Goal: Transaction & Acquisition: Purchase product/service

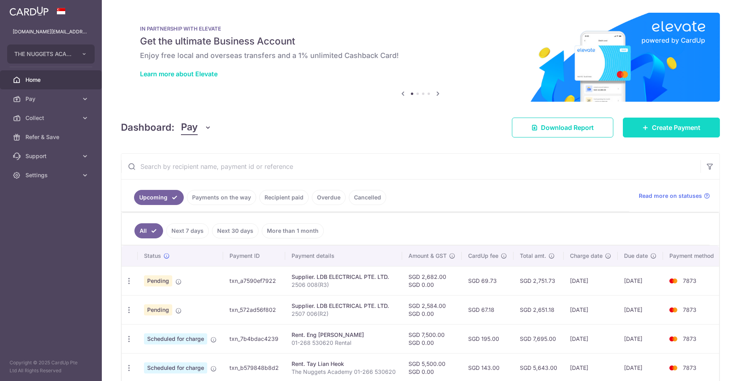
click at [674, 123] on span "Create Payment" at bounding box center [676, 128] width 48 height 10
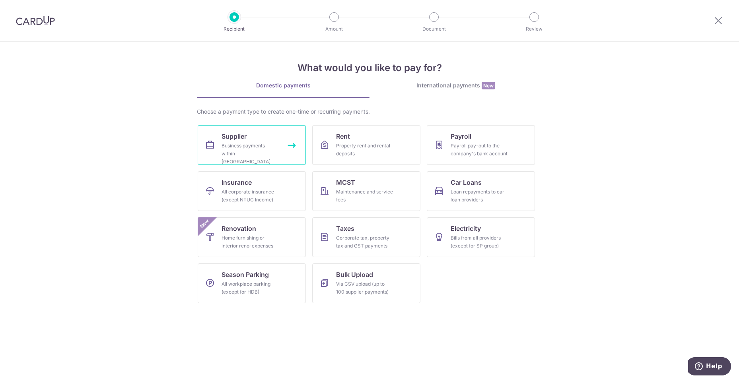
click at [256, 145] on div "Business payments within Singapore" at bounding box center [249, 154] width 57 height 24
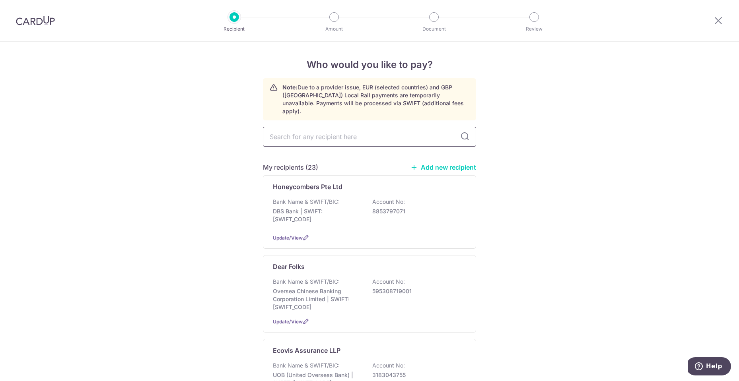
click at [365, 128] on input "text" at bounding box center [369, 137] width 213 height 20
type input "spectr"
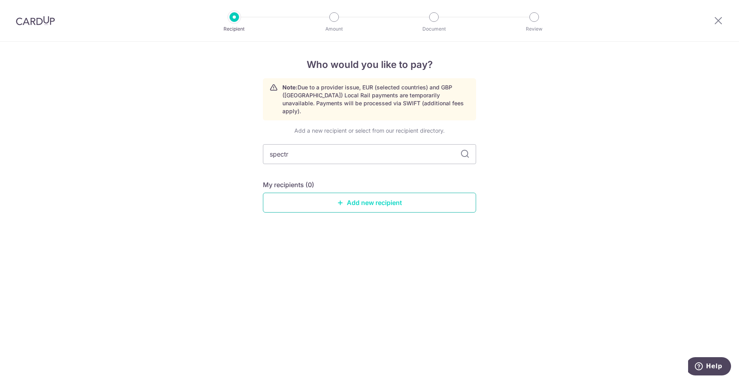
drag, startPoint x: 401, startPoint y: 194, endPoint x: 435, endPoint y: 193, distance: 33.8
click at [401, 194] on link "Add new recipient" at bounding box center [369, 203] width 213 height 20
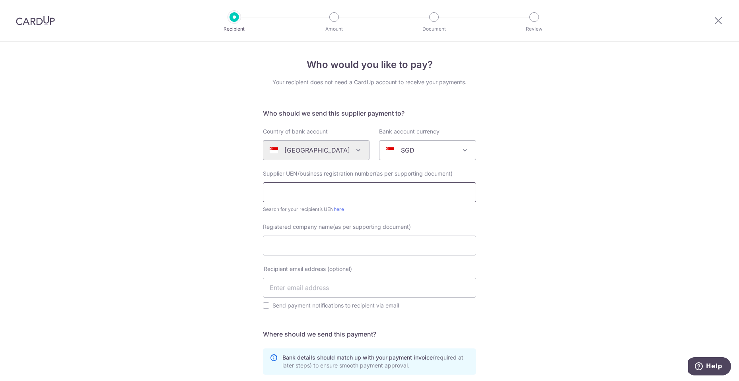
click at [359, 192] on input "text" at bounding box center [369, 192] width 213 height 20
click at [370, 192] on input "text" at bounding box center [369, 192] width 213 height 20
type input "198905490E"
click at [391, 242] on input "Registered company name(as per supporting document)" at bounding box center [369, 246] width 213 height 20
drag, startPoint x: 380, startPoint y: 246, endPoint x: 378, endPoint y: 255, distance: 9.4
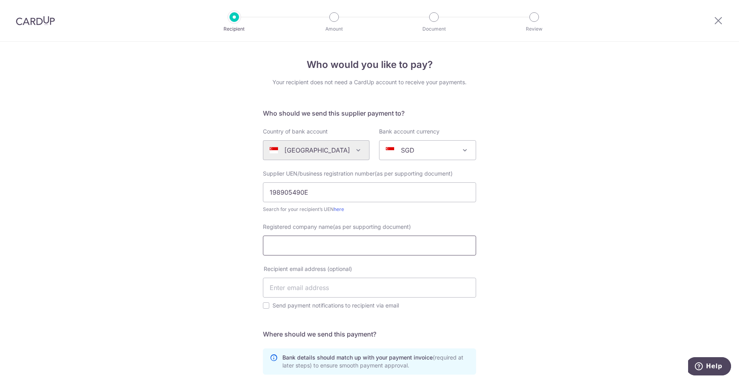
click at [380, 246] on input "Registered company name(as per supporting document)" at bounding box center [369, 246] width 213 height 20
paste input "SOMPO INSURANCE SINGAPORE PTE. LTD."
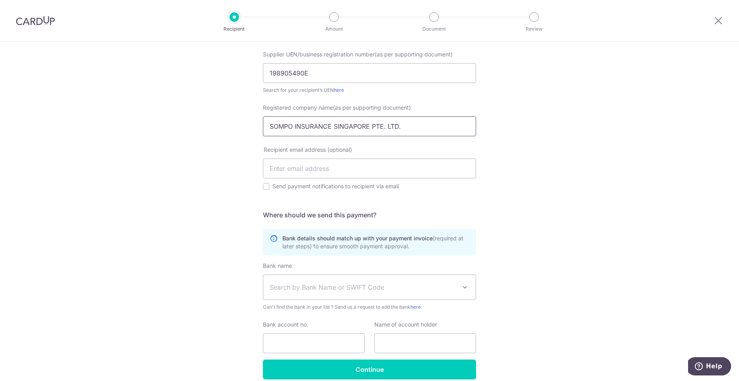
type input "SOMPO INSURANCE SINGAPORE PTE. LTD."
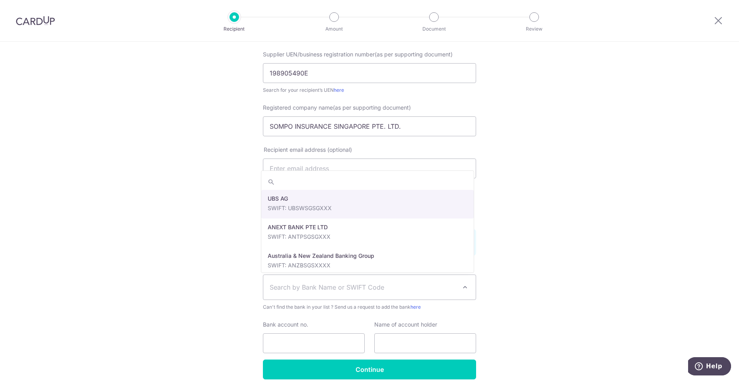
click at [336, 287] on span "Search by Bank Name or SWIFT Code" at bounding box center [363, 288] width 187 height 10
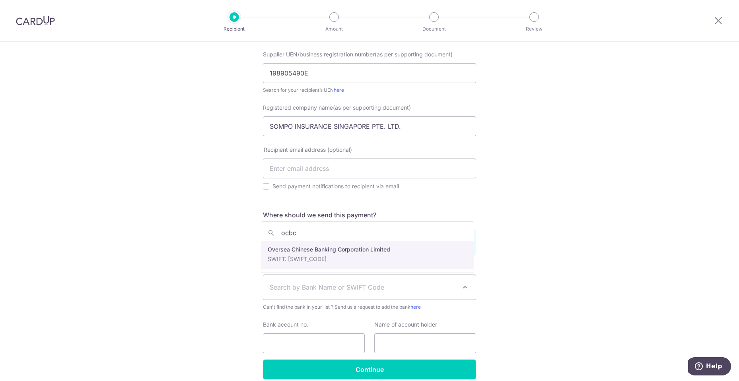
type input "ocbc"
select select "12"
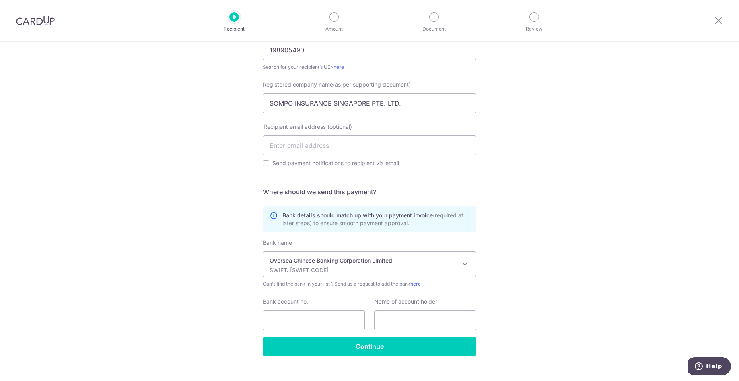
scroll to position [155, 0]
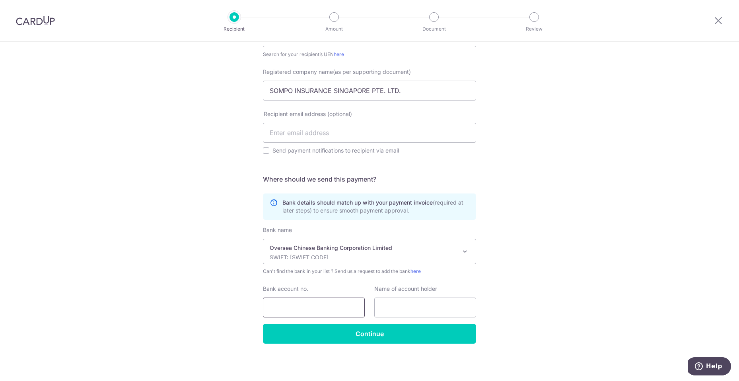
drag, startPoint x: 342, startPoint y: 305, endPoint x: 347, endPoint y: 304, distance: 5.4
click at [342, 305] on input "Bank account no." at bounding box center [314, 308] width 102 height 20
drag, startPoint x: 332, startPoint y: 309, endPoint x: 301, endPoint y: 306, distance: 31.6
click at [332, 308] on input "Bank account no." at bounding box center [314, 308] width 102 height 20
paste input "695-358820-001"
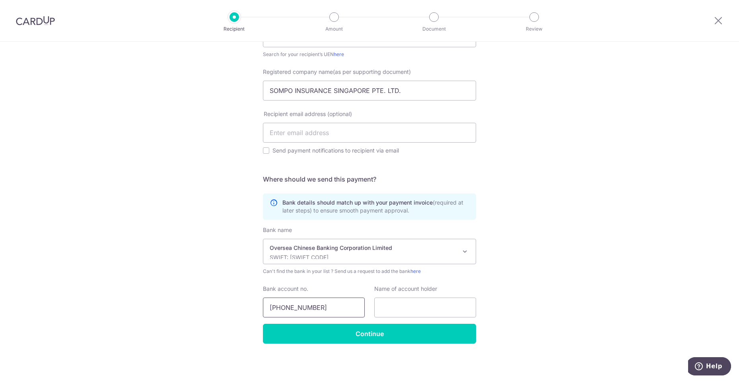
click at [283, 305] on input "695-358820-001" at bounding box center [314, 308] width 102 height 20
click at [305, 305] on input "695358820-001" at bounding box center [314, 308] width 102 height 20
type input "695358820001"
drag, startPoint x: 411, startPoint y: 306, endPoint x: 443, endPoint y: 291, distance: 35.2
click at [411, 306] on input "text" at bounding box center [425, 308] width 102 height 20
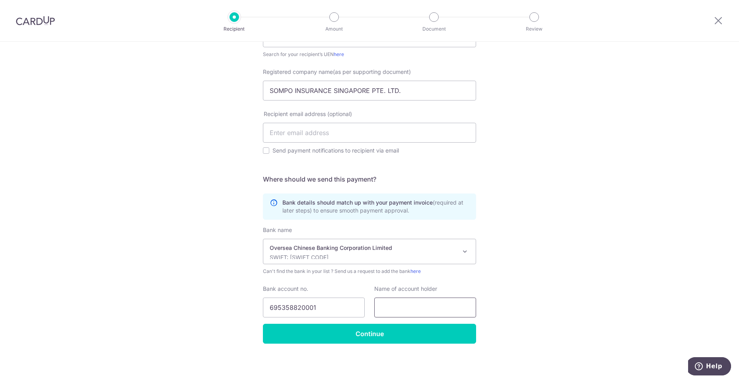
click at [415, 308] on input "text" at bounding box center [425, 308] width 102 height 20
paste input "SOMPO INSURANCE SINGAPORE PTE. LTD."
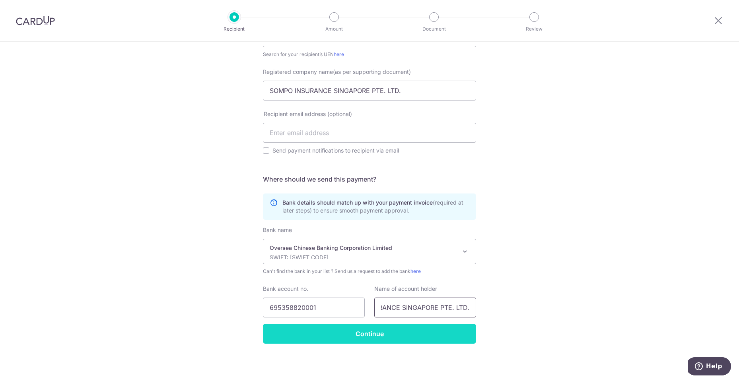
type input "SOMPO INSURANCE SINGAPORE PTE. LTD."
click at [376, 330] on input "Continue" at bounding box center [369, 334] width 213 height 20
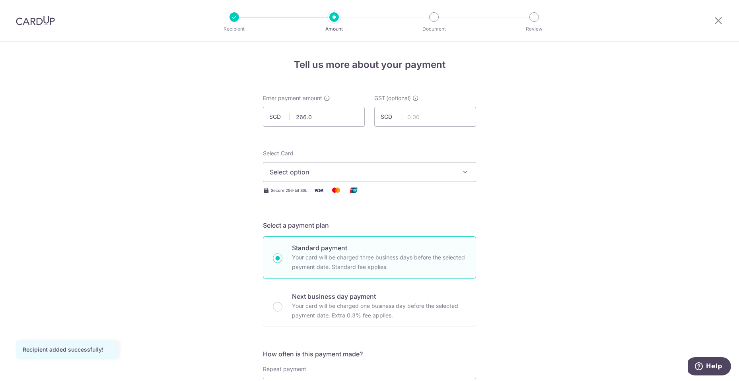
type input "266.09"
click at [452, 168] on span "Select option" at bounding box center [362, 172] width 185 height 10
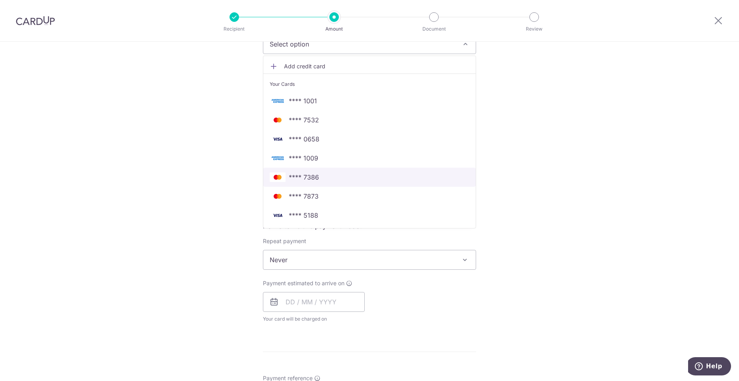
scroll to position [80, 0]
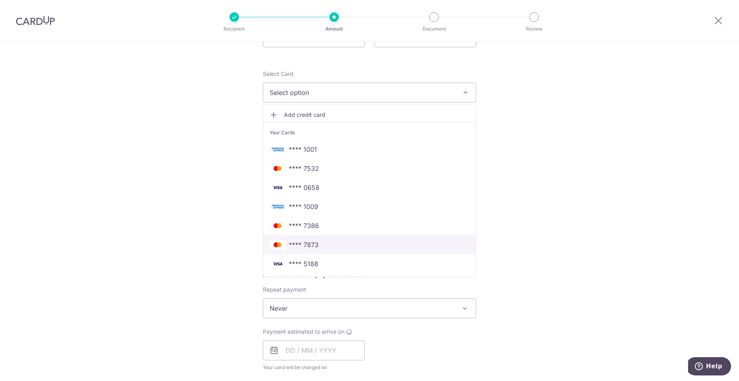
drag, startPoint x: 323, startPoint y: 246, endPoint x: 196, endPoint y: 203, distance: 134.6
click at [323, 245] on span "**** 7873" at bounding box center [370, 245] width 200 height 10
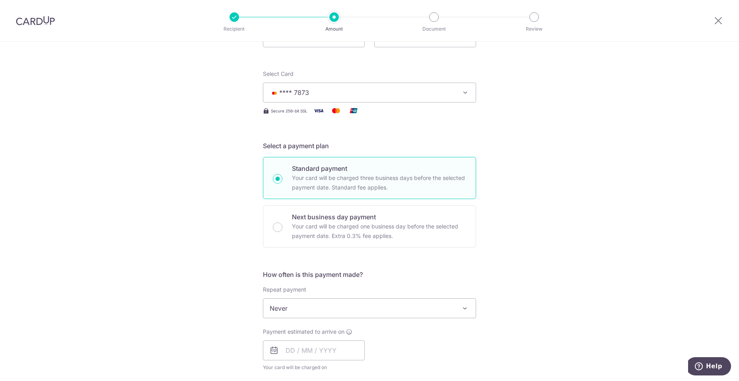
click at [196, 203] on div "Tell us more about your payment Enter payment amount SGD 266.09 266.09 GST (opt…" at bounding box center [369, 348] width 739 height 772
click at [320, 311] on span "Never" at bounding box center [369, 308] width 212 height 19
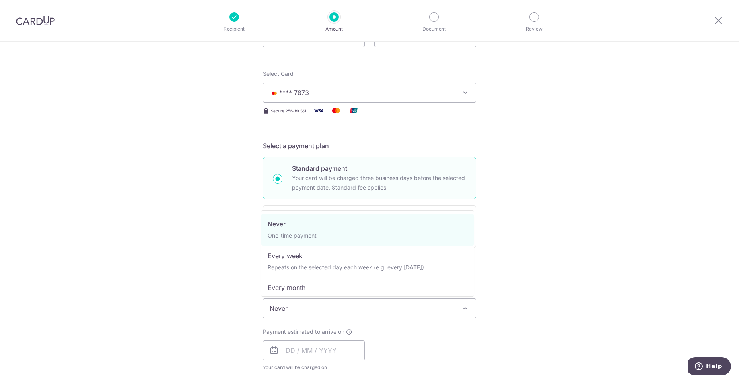
drag, startPoint x: 207, startPoint y: 302, endPoint x: 229, endPoint y: 311, distance: 24.3
click at [206, 302] on div "Tell us more about your payment Enter payment amount SGD 266.09 266.09 GST (opt…" at bounding box center [369, 348] width 739 height 772
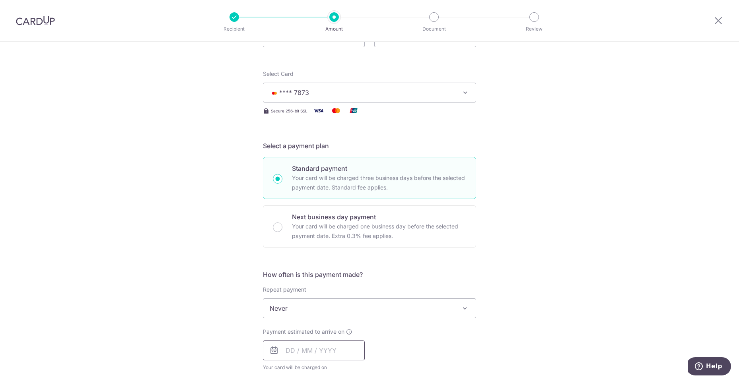
click at [297, 351] on input "text" at bounding box center [314, 351] width 102 height 20
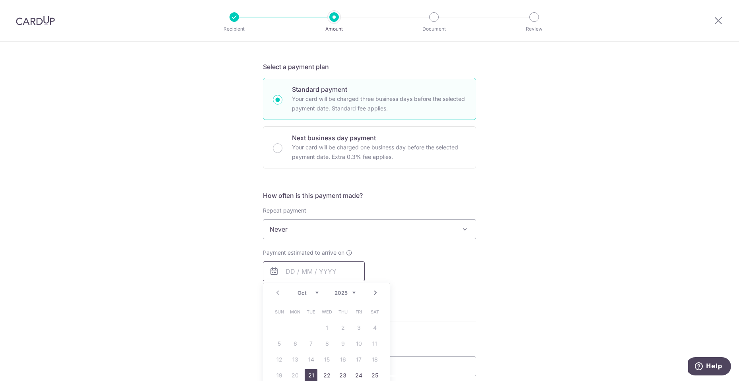
scroll to position [159, 0]
drag, startPoint x: 308, startPoint y: 372, endPoint x: 496, endPoint y: 306, distance: 198.9
click at [308, 371] on link "21" at bounding box center [310, 375] width 13 height 13
type input "21/10/2025"
click at [498, 307] on div "Tell us more about your payment Enter payment amount SGD 266.09 266.09 GST (opt…" at bounding box center [369, 269] width 739 height 772
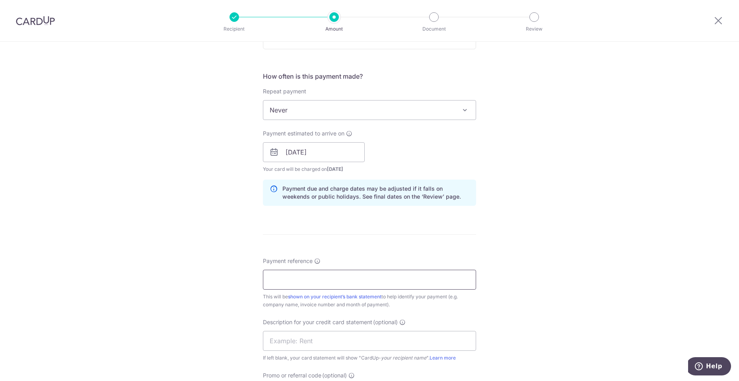
scroll to position [278, 0]
click at [394, 279] on input "Payment reference" at bounding box center [369, 280] width 213 height 20
click at [326, 282] on input "Payment reference" at bounding box center [369, 280] width 213 height 20
paste input "D25SPSV02000590"
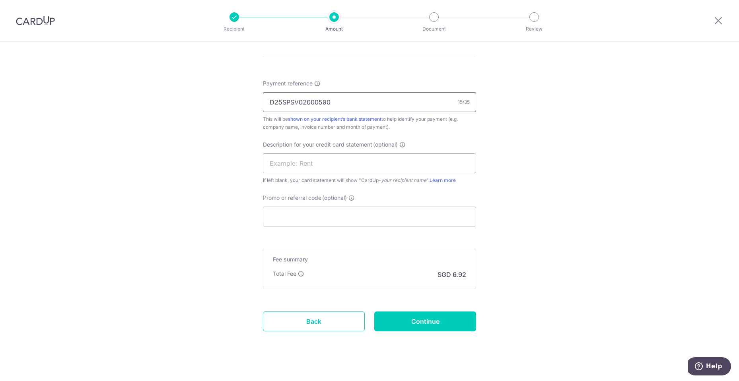
scroll to position [465, 0]
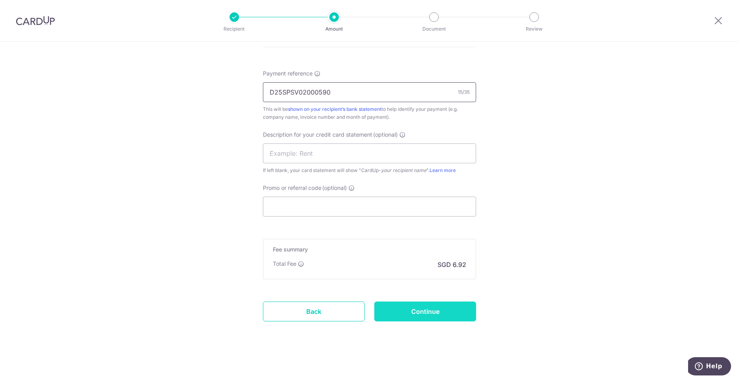
type input "D25SPSV02000590"
click at [455, 306] on input "Continue" at bounding box center [425, 312] width 102 height 20
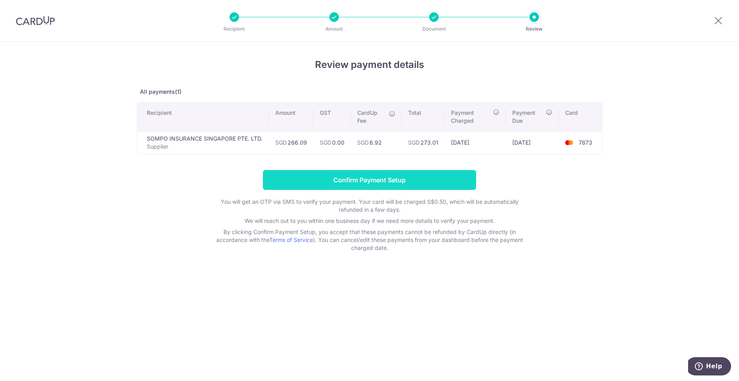
click at [415, 176] on input "Confirm Payment Setup" at bounding box center [369, 180] width 213 height 20
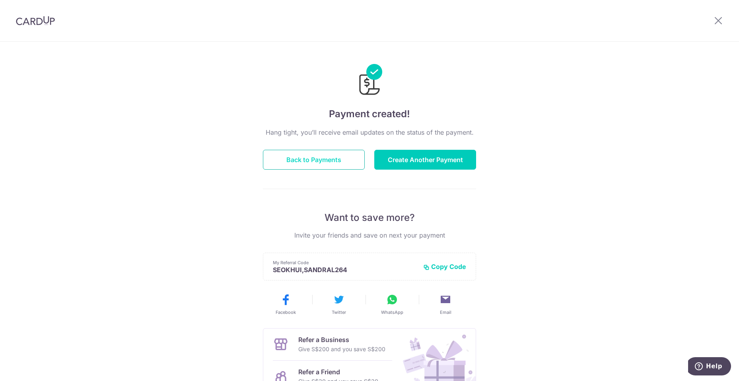
click at [351, 160] on button "Back to Payments" at bounding box center [314, 160] width 102 height 20
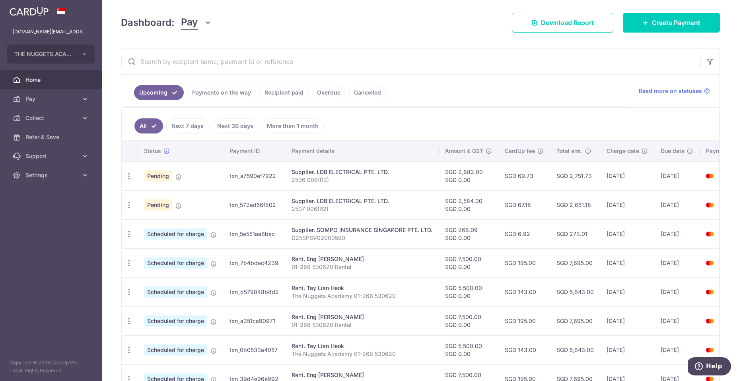
scroll to position [119, 0]
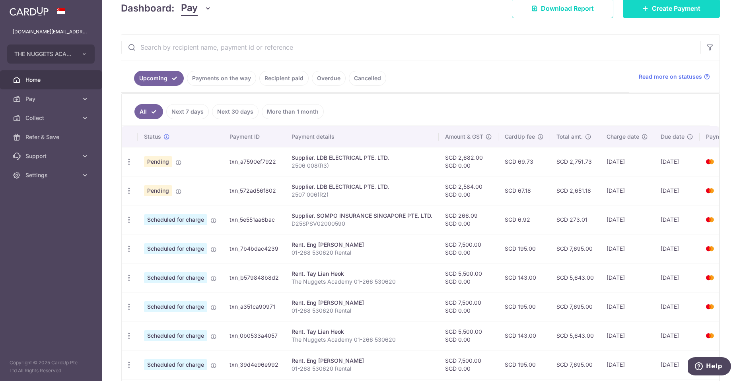
click at [665, 6] on span "Create Payment" at bounding box center [676, 9] width 48 height 10
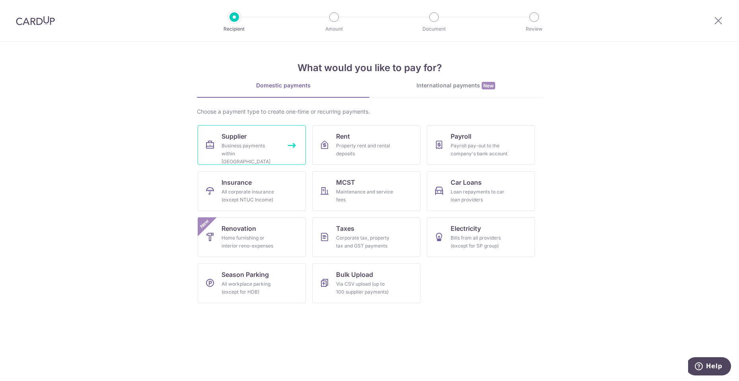
click at [288, 146] on link "Supplier Business payments within [GEOGRAPHIC_DATA]" at bounding box center [252, 145] width 108 height 40
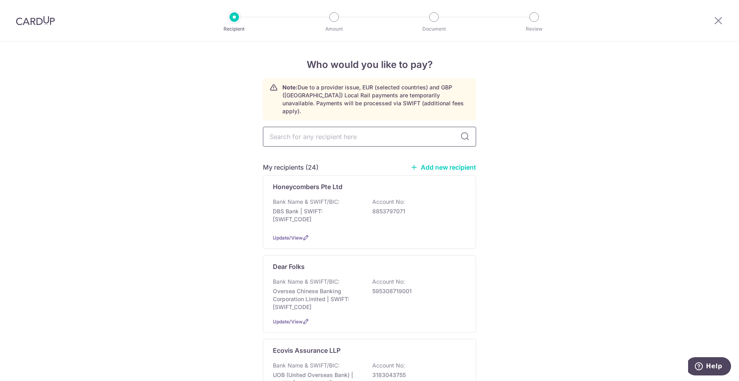
click at [419, 130] on input "text" at bounding box center [369, 137] width 213 height 20
type input "som"
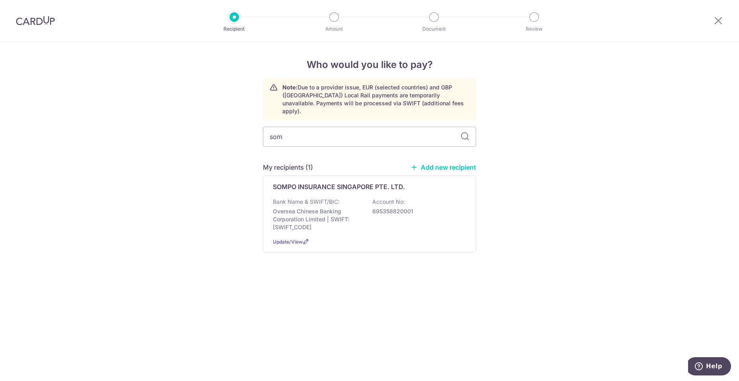
click at [218, 116] on div "Who would you like to pay? Note: Due to a provider issue, EUR (selected countri…" at bounding box center [369, 211] width 739 height 339
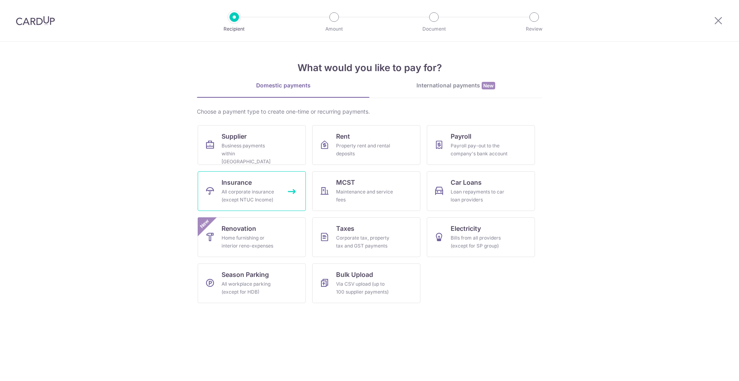
click at [256, 193] on div "All corporate insurance (except NTUC Income)" at bounding box center [249, 196] width 57 height 16
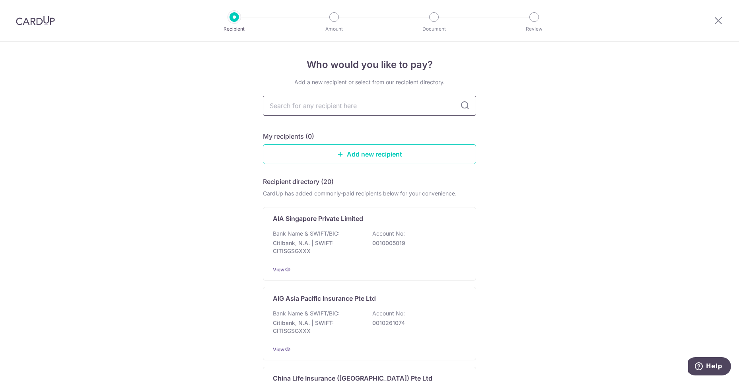
click at [370, 105] on input "text" at bounding box center [369, 106] width 213 height 20
click at [305, 109] on input "text" at bounding box center [369, 106] width 213 height 20
type input "sompo"
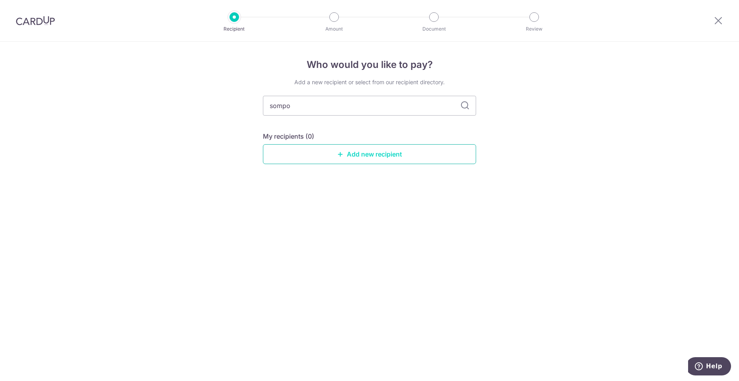
click at [389, 155] on link "Add new recipient" at bounding box center [369, 154] width 213 height 20
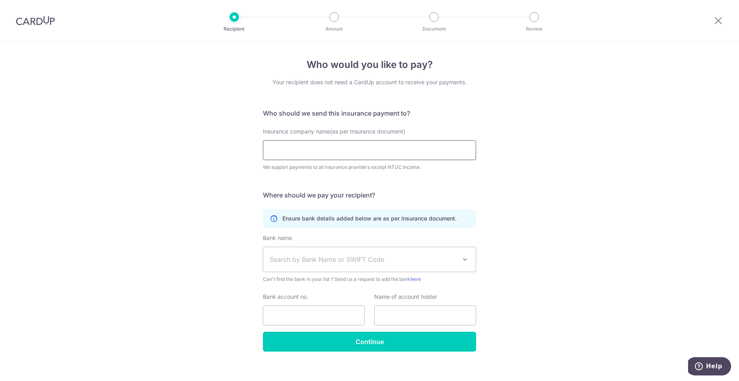
click at [385, 152] on input "Insurance company name(as per Insurance document)" at bounding box center [369, 150] width 213 height 20
click at [347, 150] on input "Insurance company name(as per Insurance document)" at bounding box center [369, 150] width 213 height 20
paste input "SOMPO INSURANCE SINGAPORE PTE. LTD."
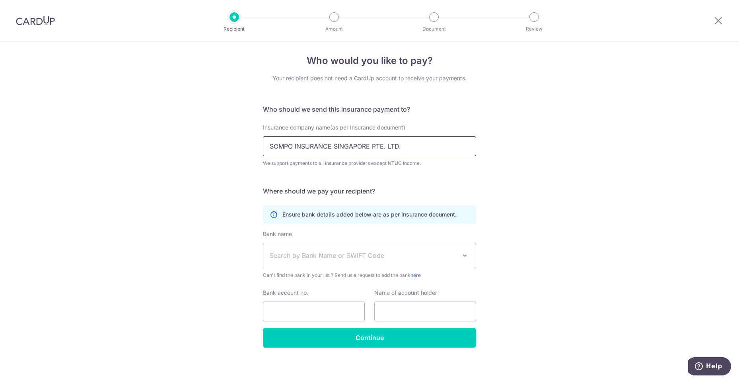
scroll to position [8, 0]
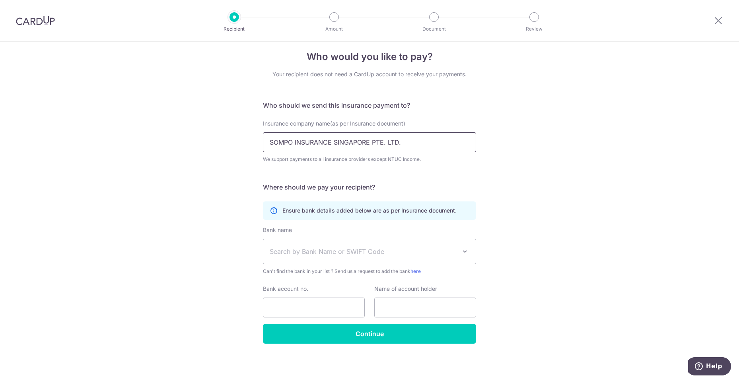
type input "SOMPO INSURANCE SINGAPORE PTE. LTD."
click at [374, 248] on span "Search by Bank Name or SWIFT Code" at bounding box center [363, 252] width 187 height 10
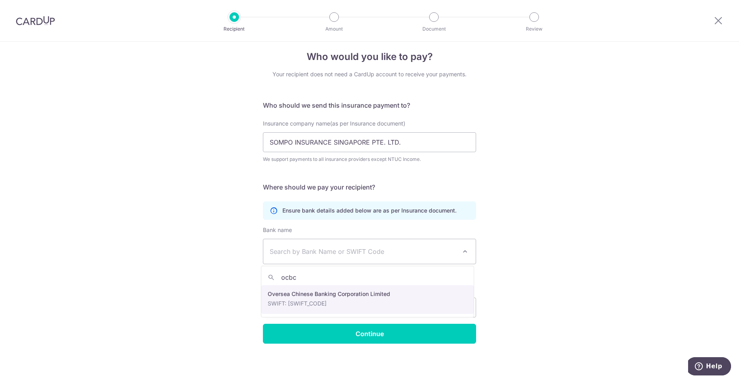
type input "ocbc"
select select "12"
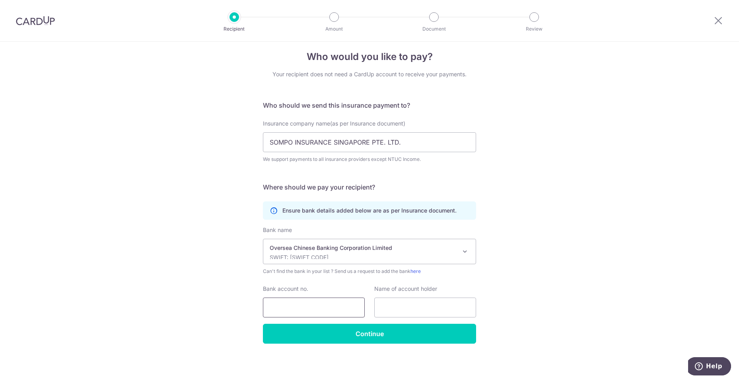
click at [308, 305] on input "Bank account no." at bounding box center [314, 308] width 102 height 20
click at [317, 308] on input "Bank account no." at bounding box center [314, 308] width 102 height 20
paste input "695-358820-001"
click at [282, 307] on input "695-358820-001" at bounding box center [314, 308] width 102 height 20
click at [305, 305] on input "695358820-001" at bounding box center [314, 308] width 102 height 20
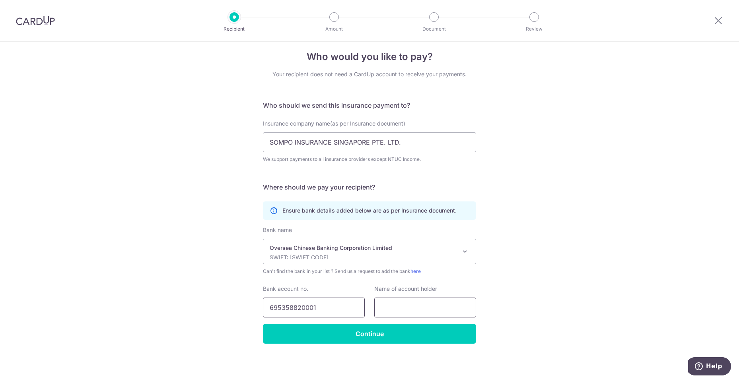
type input "695358820001"
click at [440, 301] on input "text" at bounding box center [425, 308] width 102 height 20
click at [451, 302] on input "text" at bounding box center [425, 308] width 102 height 20
paste input "SOMPO INSURANCE SINGAPORE PTE. LTD."
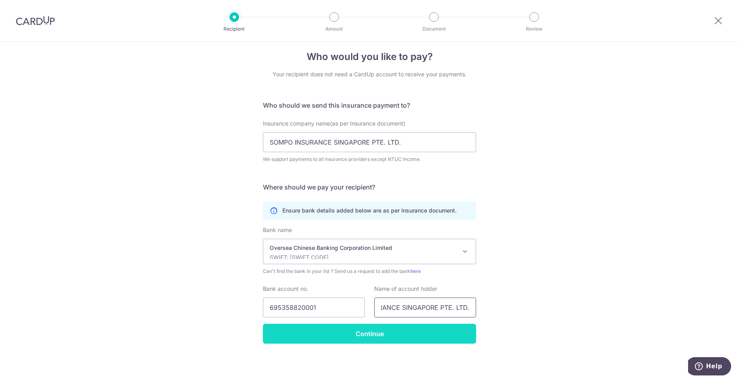
type input "SOMPO INSURANCE SINGAPORE PTE. LTD."
click at [400, 327] on input "Continue" at bounding box center [369, 334] width 213 height 20
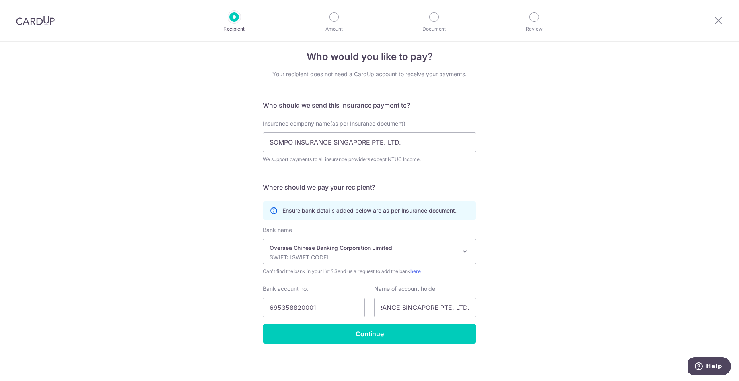
scroll to position [0, 0]
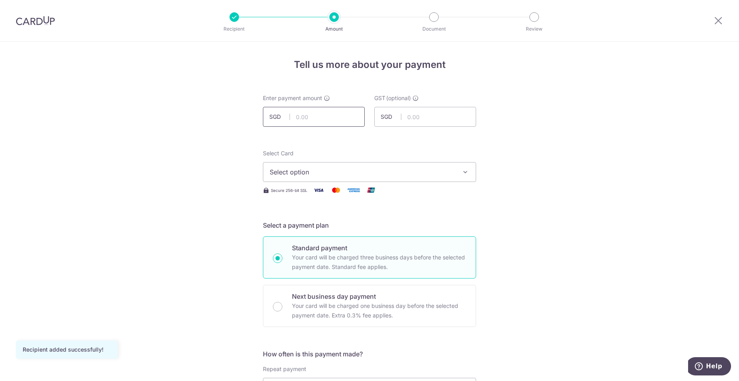
click at [330, 118] on input "text" at bounding box center [314, 117] width 102 height 20
type input "266.09"
click at [411, 169] on span "Select option" at bounding box center [362, 172] width 185 height 10
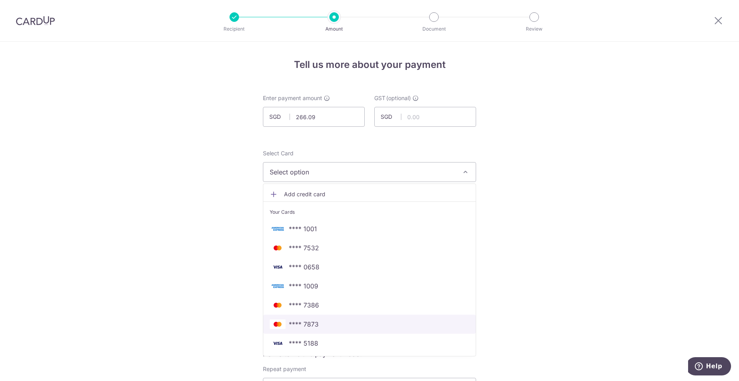
click at [340, 323] on span "**** 7873" at bounding box center [370, 325] width 200 height 10
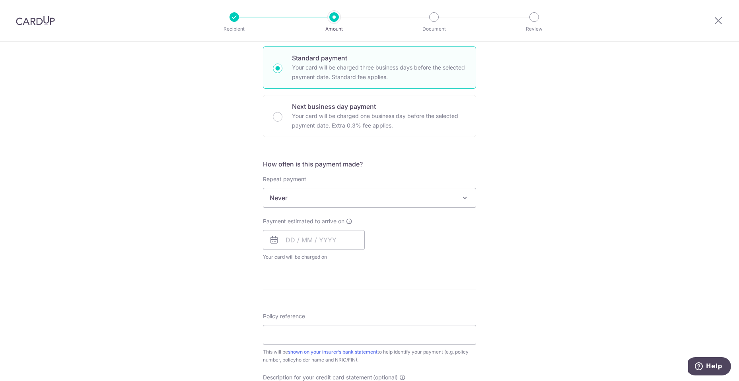
scroll to position [199, 0]
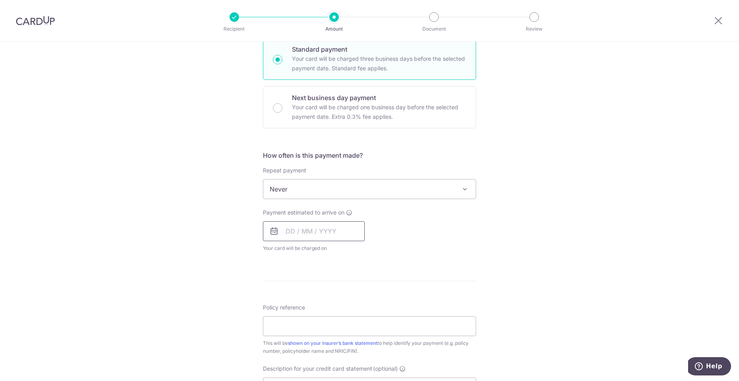
click at [305, 235] on input "text" at bounding box center [314, 231] width 102 height 20
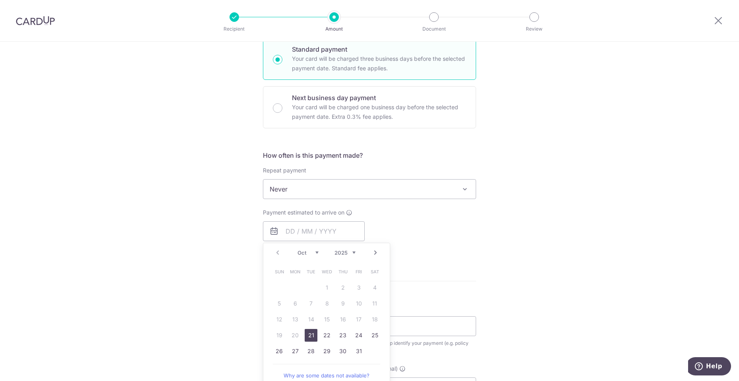
click at [307, 333] on link "21" at bounding box center [310, 335] width 13 height 13
click at [196, 318] on div "Tell us more about your payment Enter payment amount SGD 266.09 266.09 GST (opt…" at bounding box center [369, 229] width 739 height 772
type input "[DATE]"
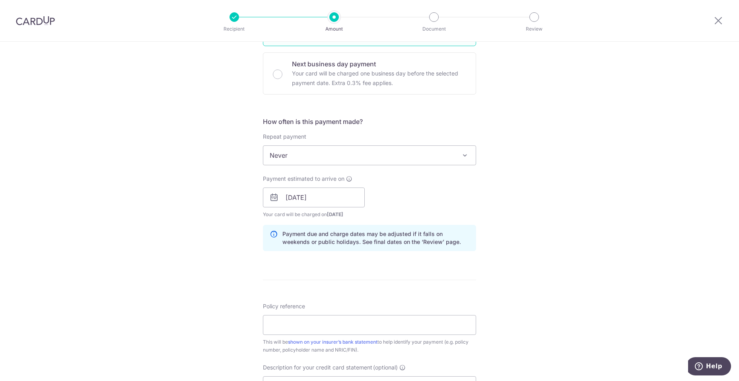
scroll to position [278, 0]
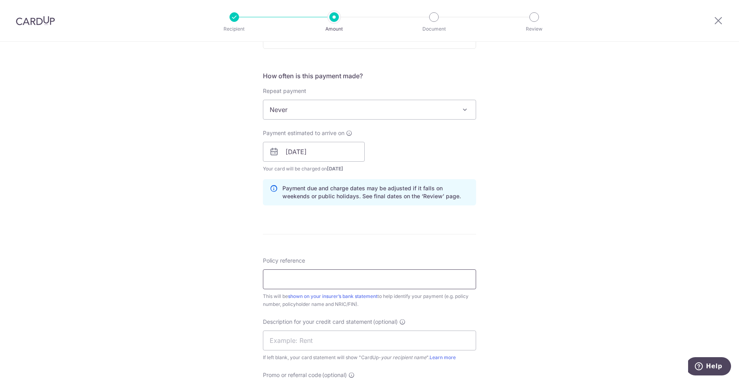
click at [328, 278] on input "Policy reference" at bounding box center [369, 280] width 213 height 20
click at [412, 275] on input "Policy reference" at bounding box center [369, 280] width 213 height 20
paste input "D25SPSV02000590"
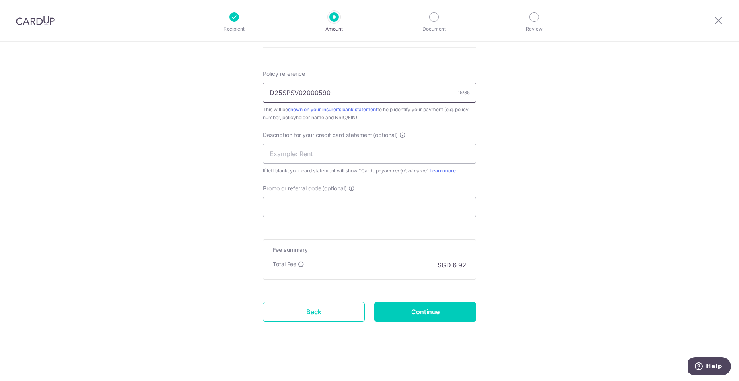
scroll to position [465, 0]
type input "D25SPSV02000590"
click at [404, 154] on input "text" at bounding box center [369, 154] width 213 height 20
type input "insurance"
click at [451, 314] on input "Continue" at bounding box center [425, 312] width 102 height 20
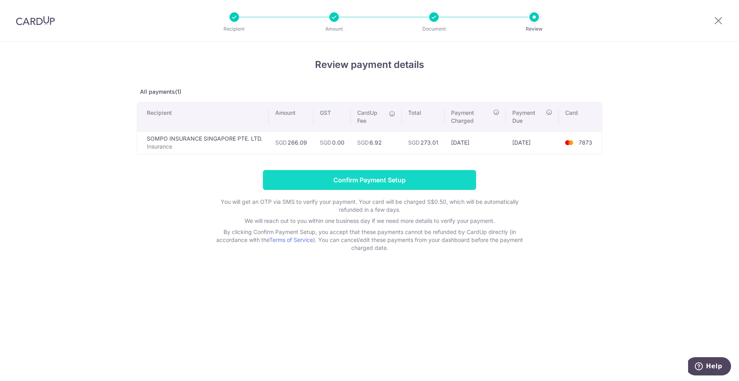
click at [463, 180] on input "Confirm Payment Setup" at bounding box center [369, 180] width 213 height 20
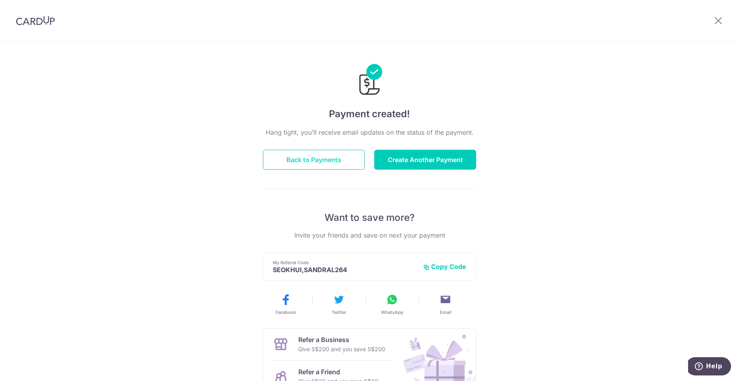
click at [326, 159] on button "Back to Payments" at bounding box center [314, 160] width 102 height 20
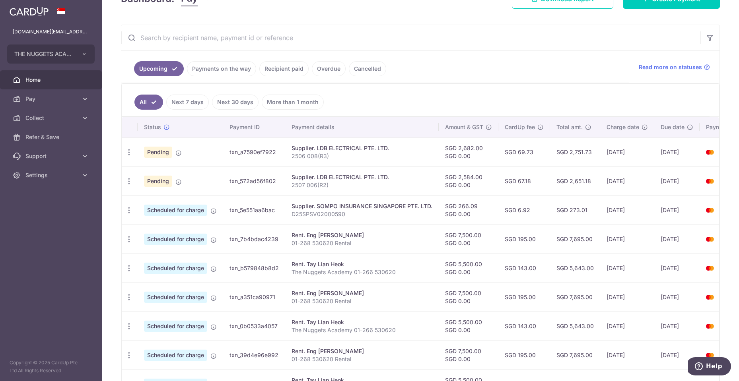
scroll to position [89, 0]
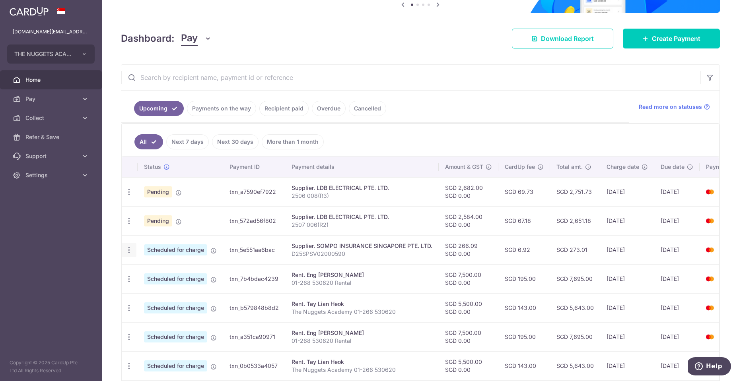
click at [128, 248] on icon "button" at bounding box center [129, 250] width 8 height 8
click at [157, 290] on span "Cancel payment" at bounding box center [171, 292] width 53 height 10
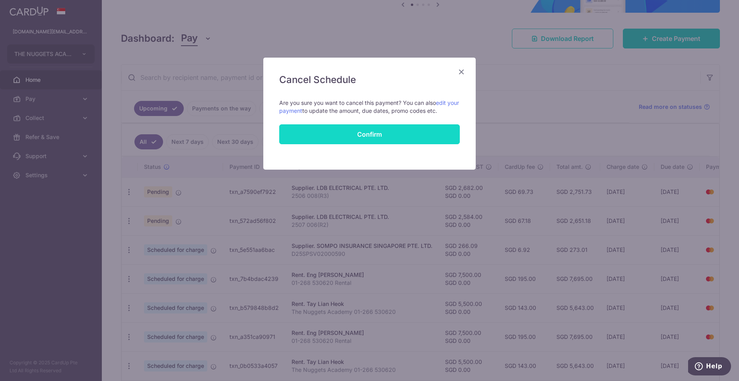
click at [376, 135] on button "Confirm" at bounding box center [369, 134] width 180 height 20
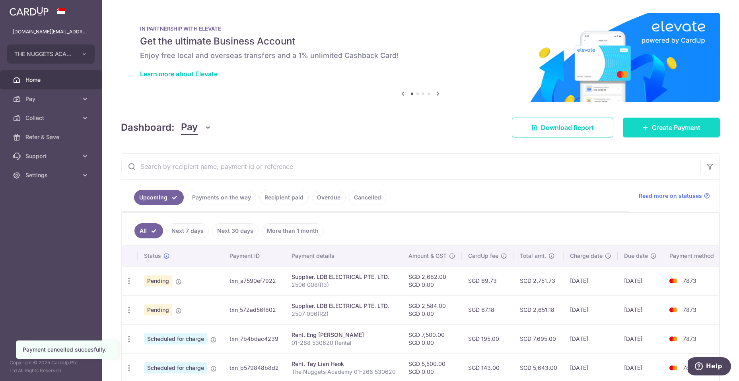
click at [667, 128] on span "Create Payment" at bounding box center [676, 128] width 48 height 10
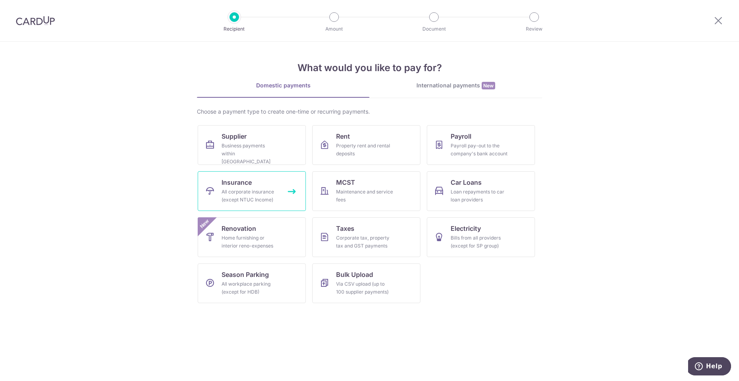
click at [263, 188] on div "All corporate insurance (except NTUC Income)" at bounding box center [249, 196] width 57 height 16
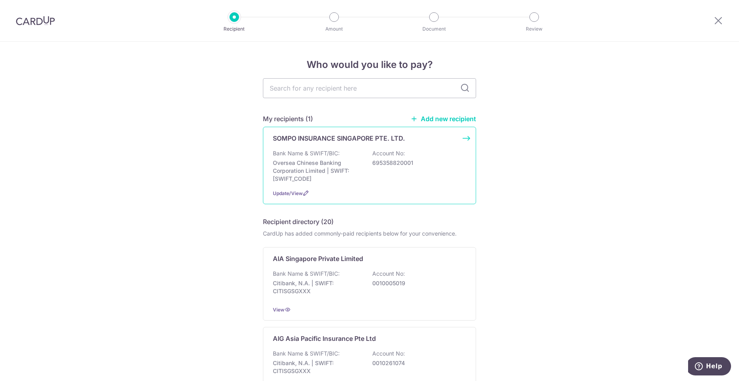
click at [392, 178] on div "Bank Name & SWIFT/BIC: Oversea Chinese Banking Corporation Limited | SWIFT: OCB…" at bounding box center [369, 165] width 193 height 33
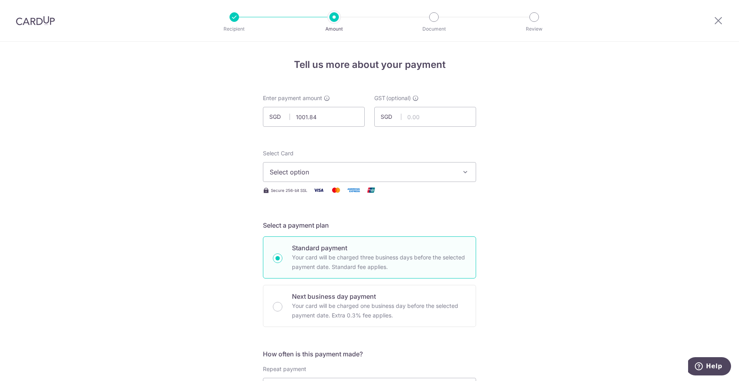
type input "1,001.84"
click at [348, 98] on div "Enter payment amount SGD 1,001.84 1001.84" at bounding box center [314, 110] width 102 height 33
click at [427, 177] on button "Select option" at bounding box center [369, 172] width 213 height 20
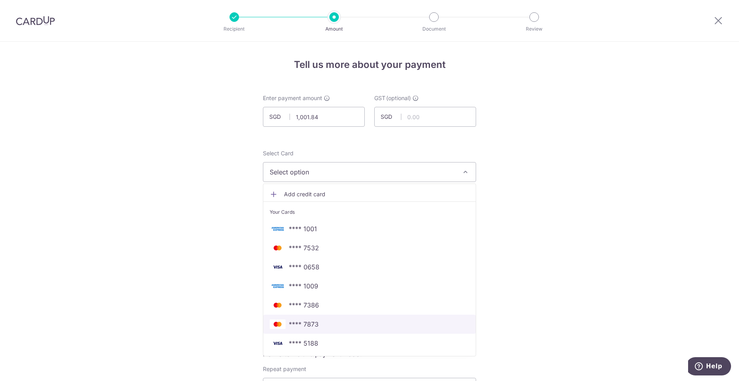
drag, startPoint x: 327, startPoint y: 320, endPoint x: 169, endPoint y: 278, distance: 163.4
click at [327, 320] on span "**** 7873" at bounding box center [370, 325] width 200 height 10
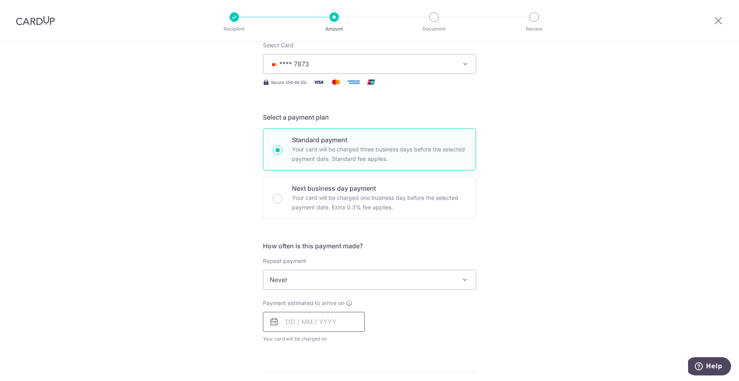
scroll to position [159, 0]
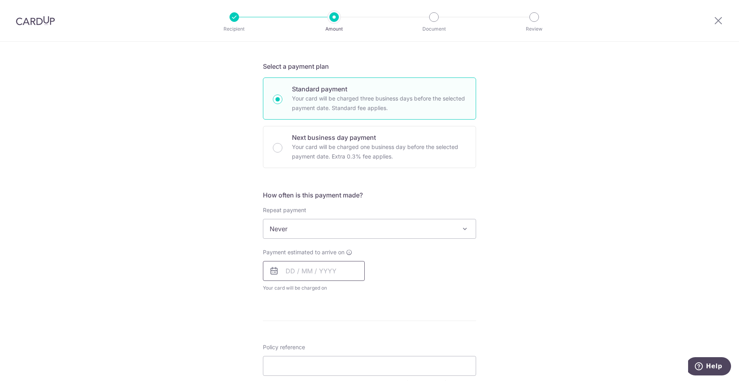
click at [308, 270] on input "text" at bounding box center [314, 271] width 102 height 20
click at [308, 373] on link "21" at bounding box center [310, 375] width 13 height 13
click at [510, 253] on div "Tell us more about your payment Enter payment amount SGD 1,001.84 1001.84 GST (…" at bounding box center [369, 269] width 739 height 772
type input "[DATE]"
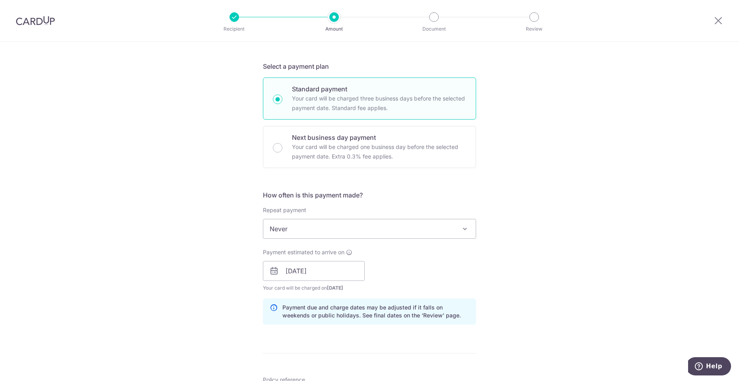
scroll to position [318, 0]
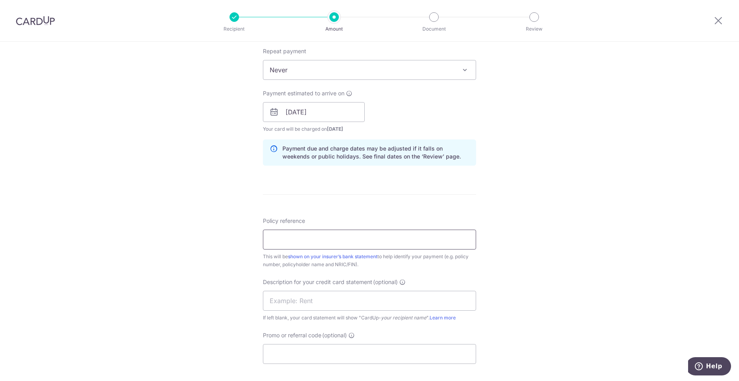
click at [339, 235] on input "Policy reference" at bounding box center [369, 240] width 213 height 20
drag, startPoint x: 374, startPoint y: 242, endPoint x: 366, endPoint y: 248, distance: 10.7
click at [374, 242] on input "Policy reference" at bounding box center [369, 240] width 213 height 20
paste input "D25SPSV02000589"
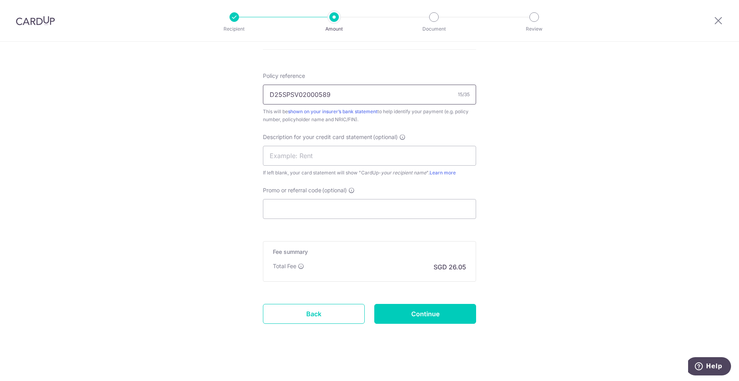
scroll to position [465, 0]
type input "D25SPSV02000589"
click at [331, 155] on input "text" at bounding box center [369, 154] width 213 height 20
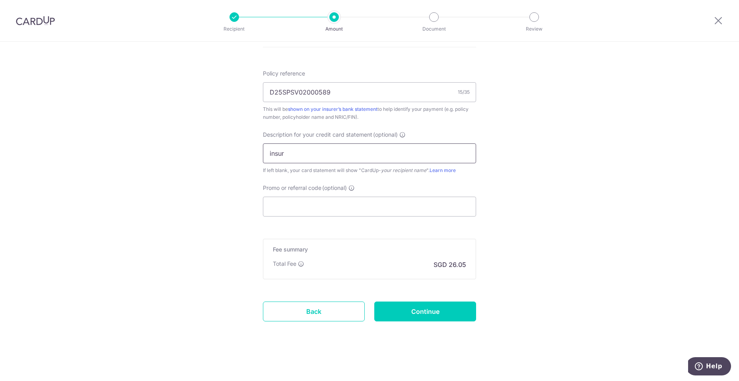
type input "insurance"
click at [452, 309] on input "Continue" at bounding box center [425, 312] width 102 height 20
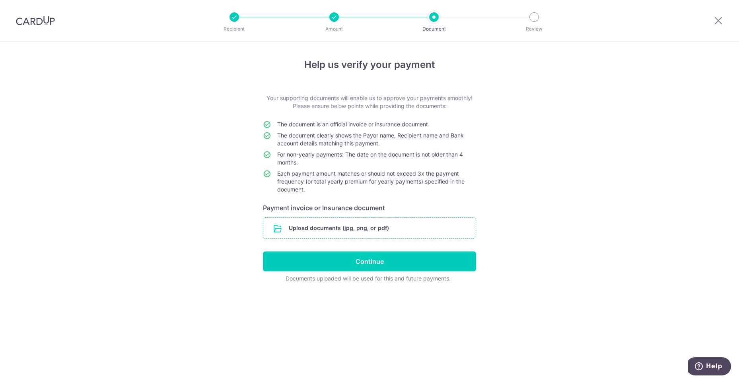
click at [388, 229] on input "file" at bounding box center [369, 228] width 212 height 21
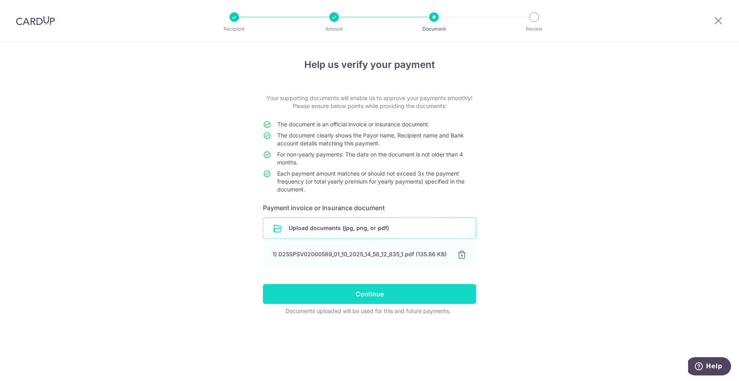
click at [399, 297] on input "Continue" at bounding box center [369, 294] width 213 height 20
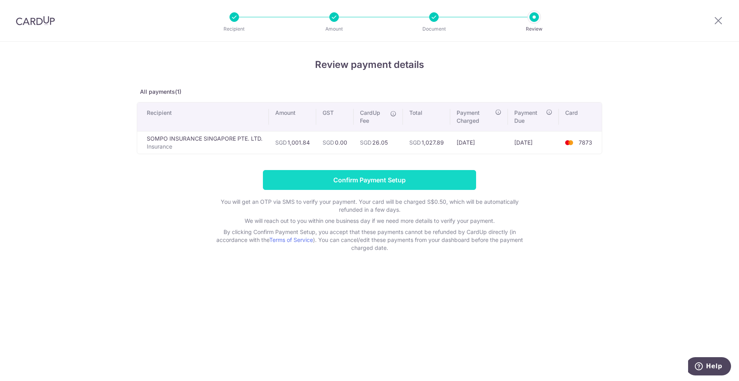
click at [422, 182] on input "Confirm Payment Setup" at bounding box center [369, 180] width 213 height 20
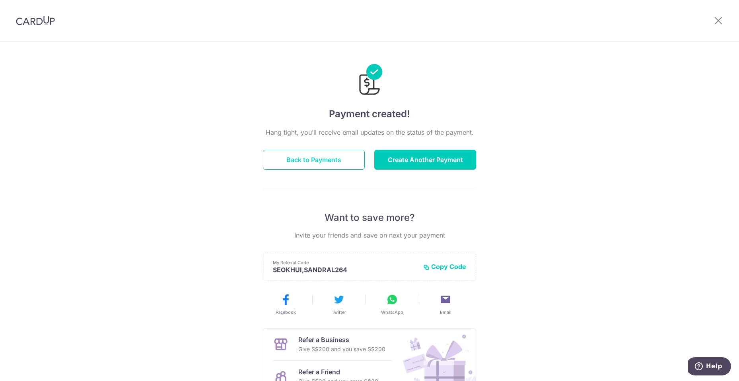
click at [334, 154] on button "Back to Payments" at bounding box center [314, 160] width 102 height 20
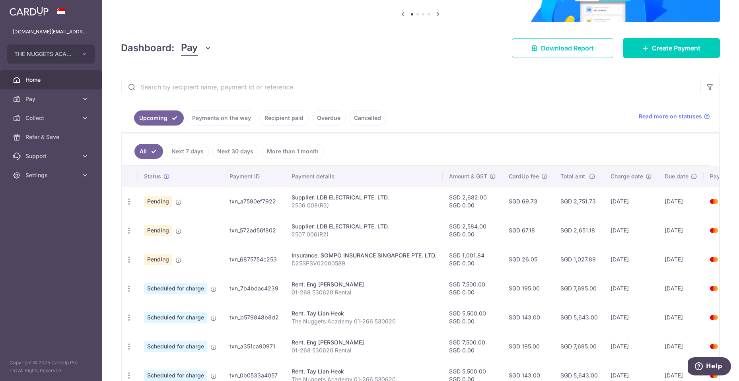
scroll to position [119, 0]
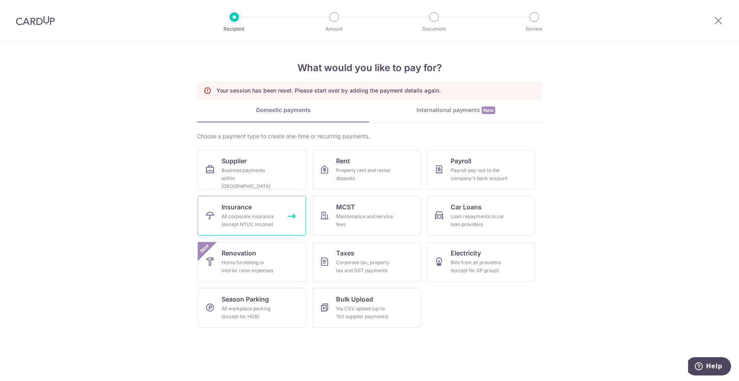
click at [272, 215] on div "All corporate insurance (except NTUC Income)" at bounding box center [249, 221] width 57 height 16
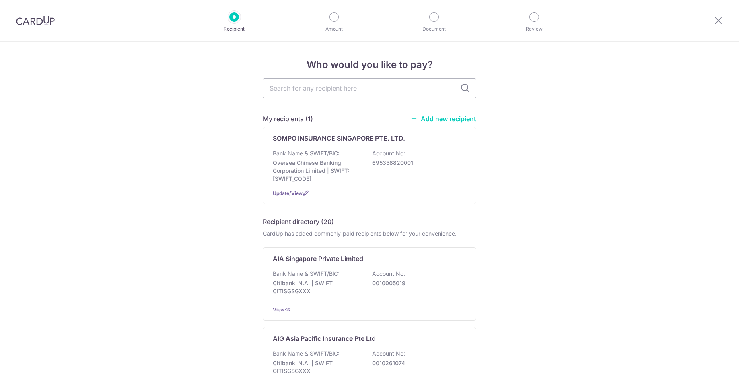
click at [367, 182] on div "Bank Name & SWIFT/BIC: Oversea Chinese Banking Corporation Limited | SWIFT: OCB…" at bounding box center [369, 165] width 193 height 33
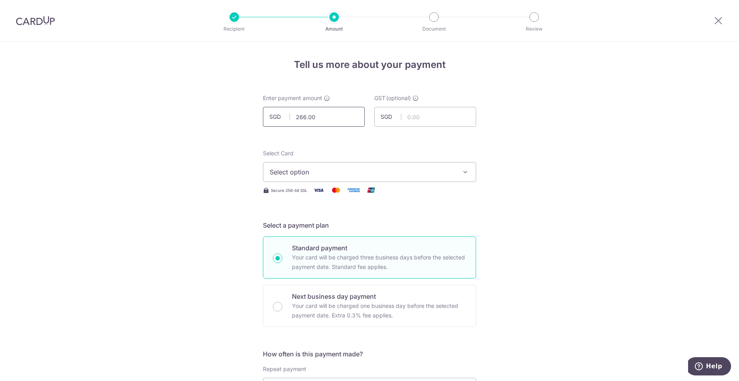
click at [337, 119] on input "266.00" at bounding box center [314, 117] width 102 height 20
type input "266.09"
drag, startPoint x: 559, startPoint y: 130, endPoint x: 550, endPoint y: 130, distance: 9.2
click at [401, 171] on span "Select option" at bounding box center [362, 172] width 185 height 10
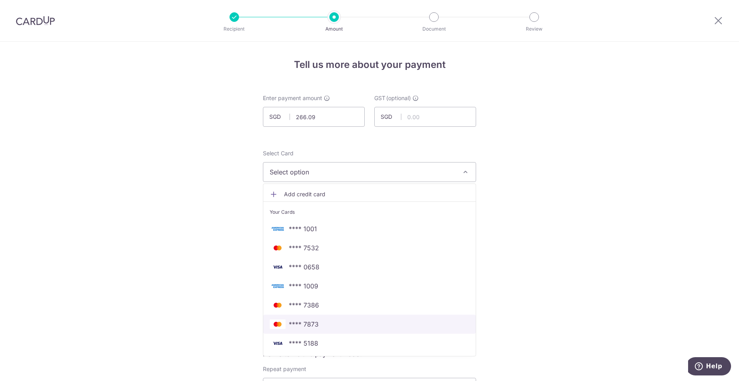
click at [318, 322] on span "**** 7873" at bounding box center [370, 325] width 200 height 10
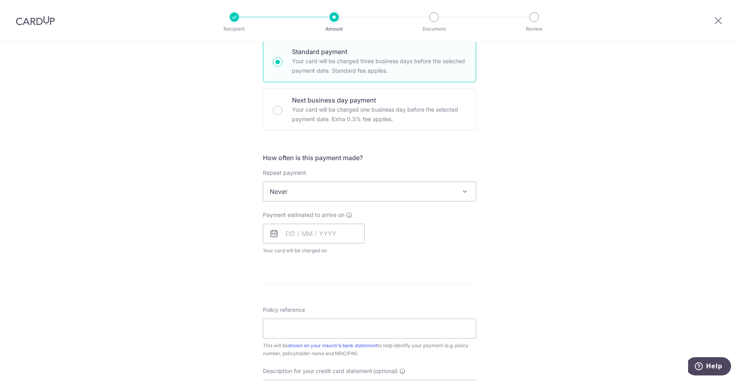
scroll to position [199, 0]
click at [328, 230] on input "text" at bounding box center [314, 231] width 102 height 20
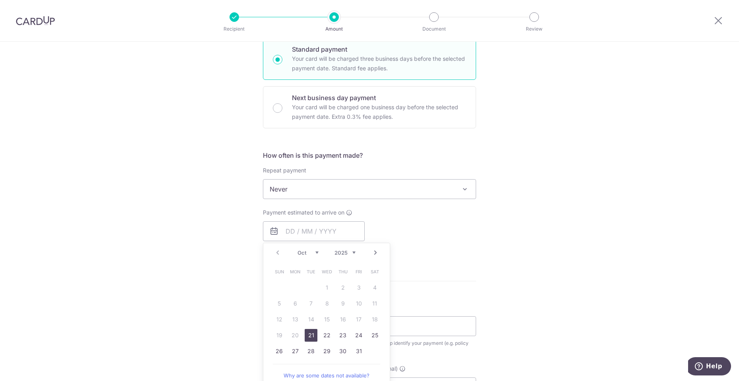
click at [309, 336] on link "21" at bounding box center [310, 335] width 13 height 13
type input "[DATE]"
click at [456, 225] on div "Payment estimated to arrive on 21/10/2025 Prev Next Oct Nov Dec 2025 2026 2027 …" at bounding box center [369, 231] width 223 height 44
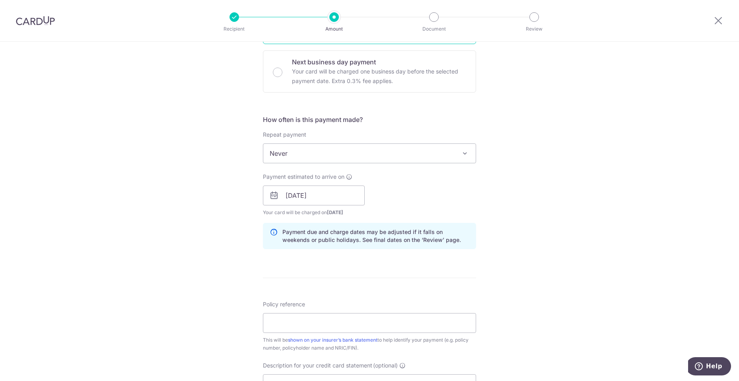
scroll to position [278, 0]
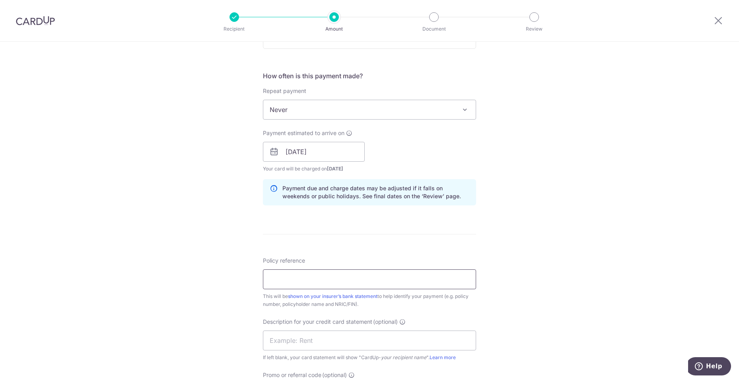
click at [393, 280] on input "Policy reference" at bounding box center [369, 280] width 213 height 20
paste input "D25SPSV02000590"
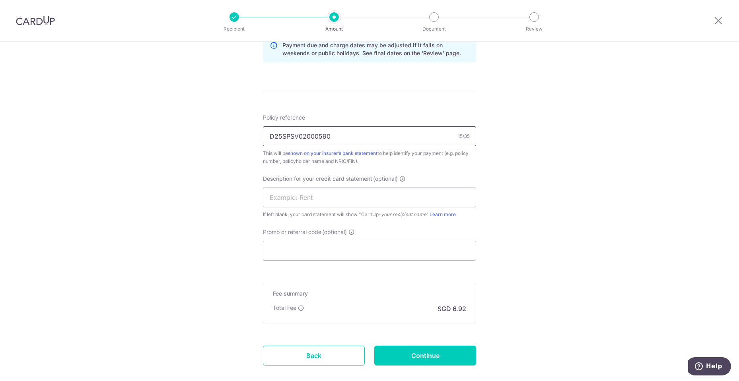
scroll to position [437, 0]
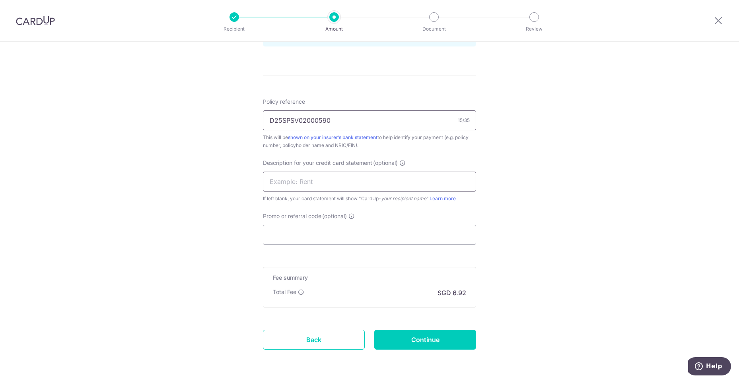
type input "D25SPSV02000590"
click at [379, 176] on input "text" at bounding box center [369, 182] width 213 height 20
type input "insurance"
click at [451, 336] on input "Continue" at bounding box center [425, 340] width 102 height 20
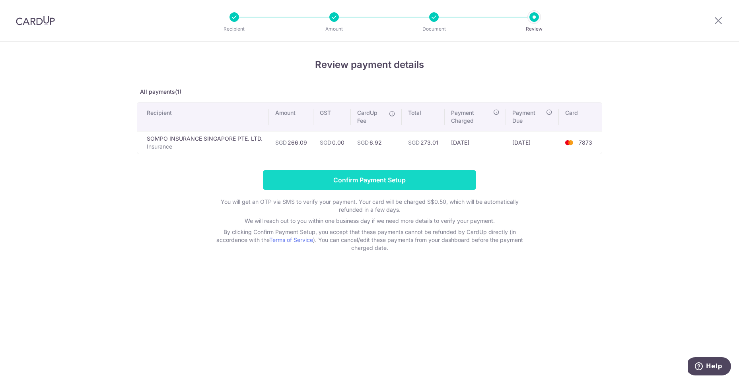
click at [439, 181] on input "Confirm Payment Setup" at bounding box center [369, 180] width 213 height 20
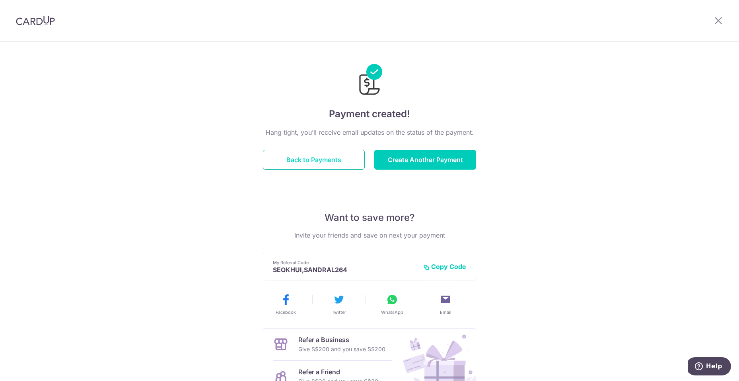
click at [334, 156] on button "Back to Payments" at bounding box center [314, 160] width 102 height 20
